Goal: Navigation & Orientation: Find specific page/section

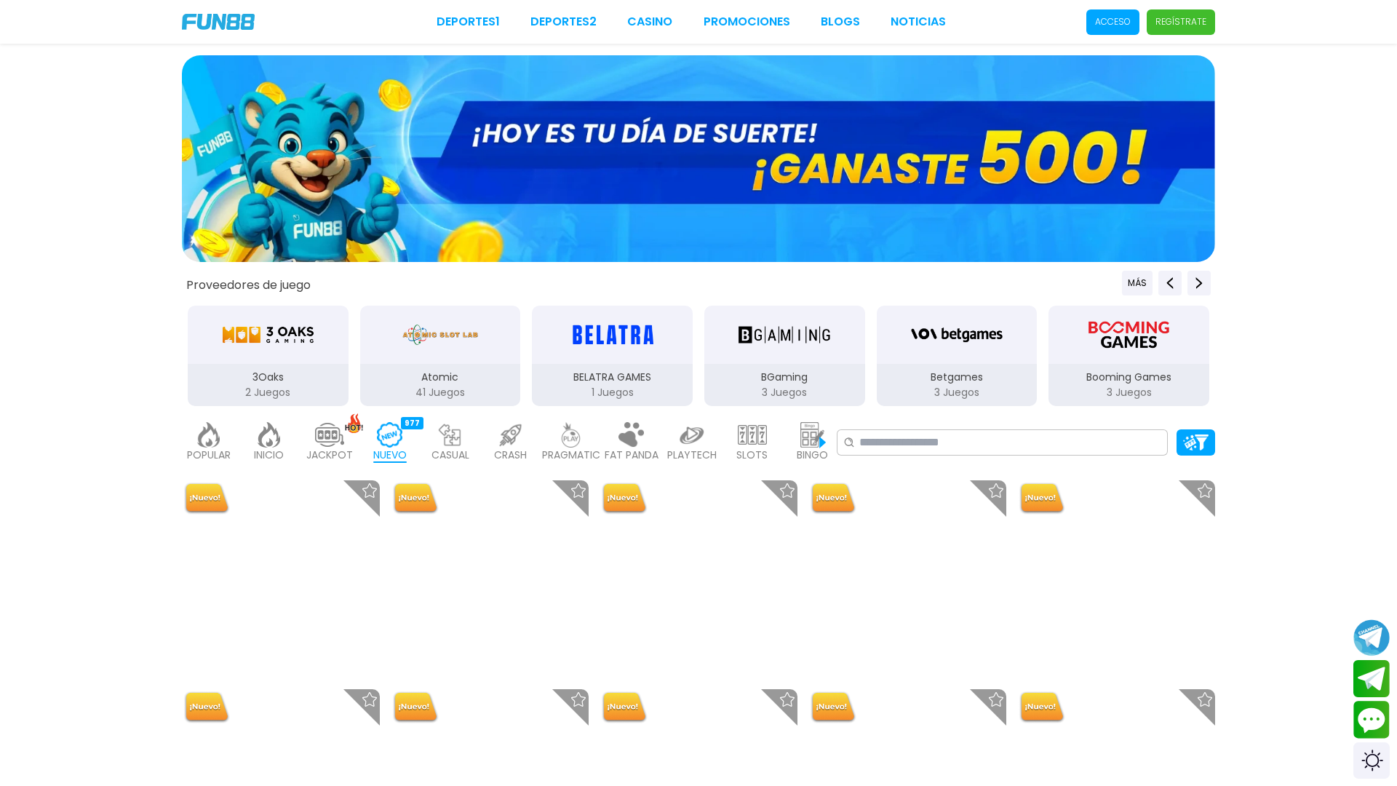
click at [627, 13] on link "CASINO" at bounding box center [649, 21] width 45 height 17
